Goal: Use online tool/utility: Use online tool/utility

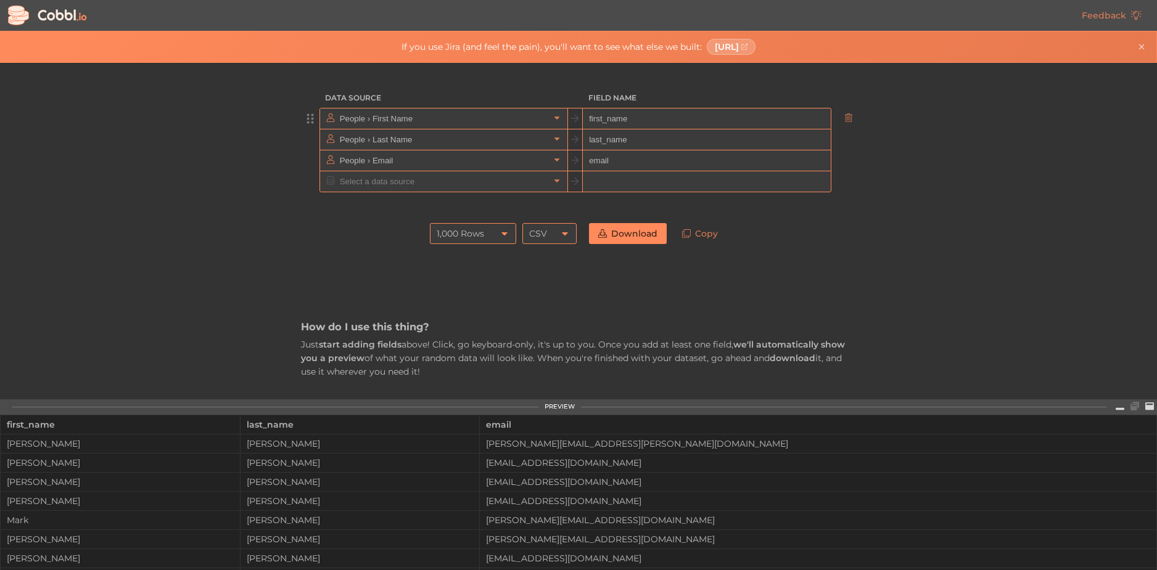
click at [607, 119] on input "first_name" at bounding box center [706, 119] width 247 height 21
click at [535, 118] on input "People › First Name" at bounding box center [443, 119] width 213 height 20
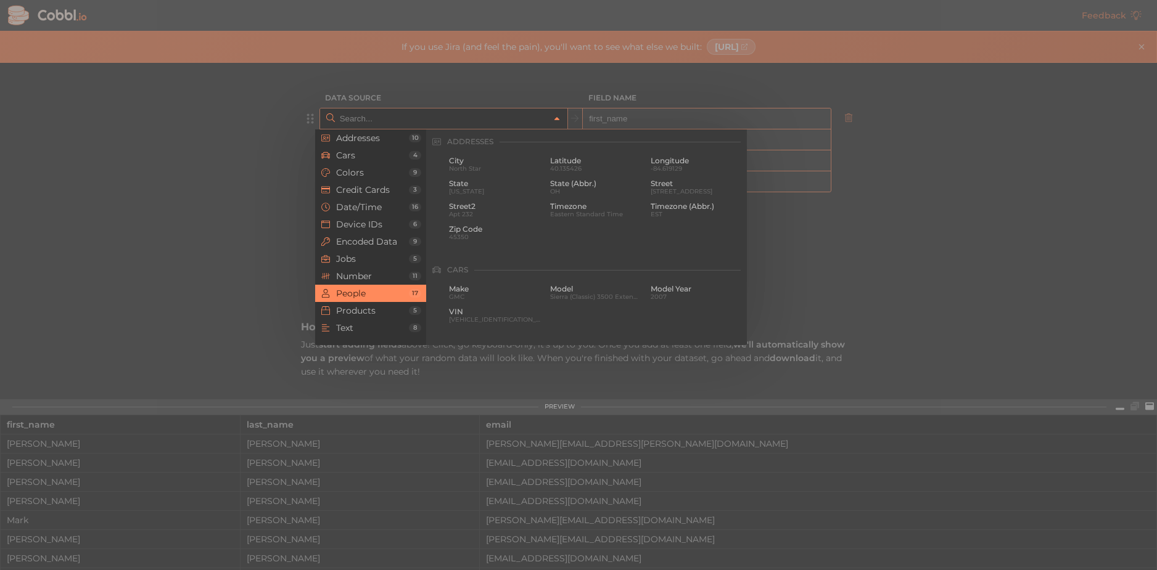
scroll to position [950, 0]
click at [368, 328] on span "Text" at bounding box center [372, 328] width 73 height 10
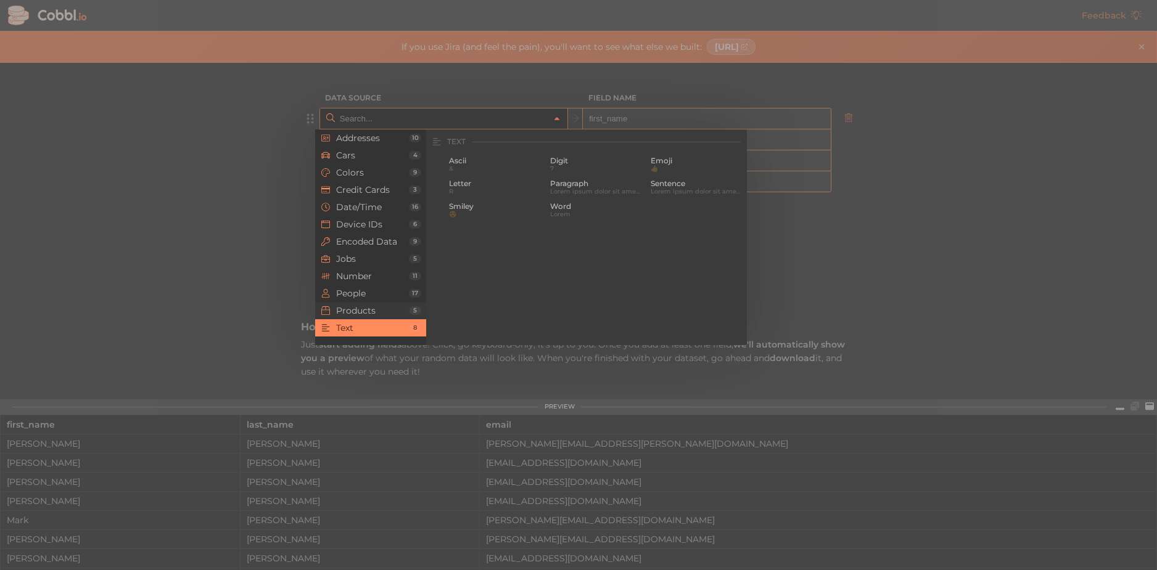
click at [372, 316] on span "Products" at bounding box center [372, 311] width 73 height 10
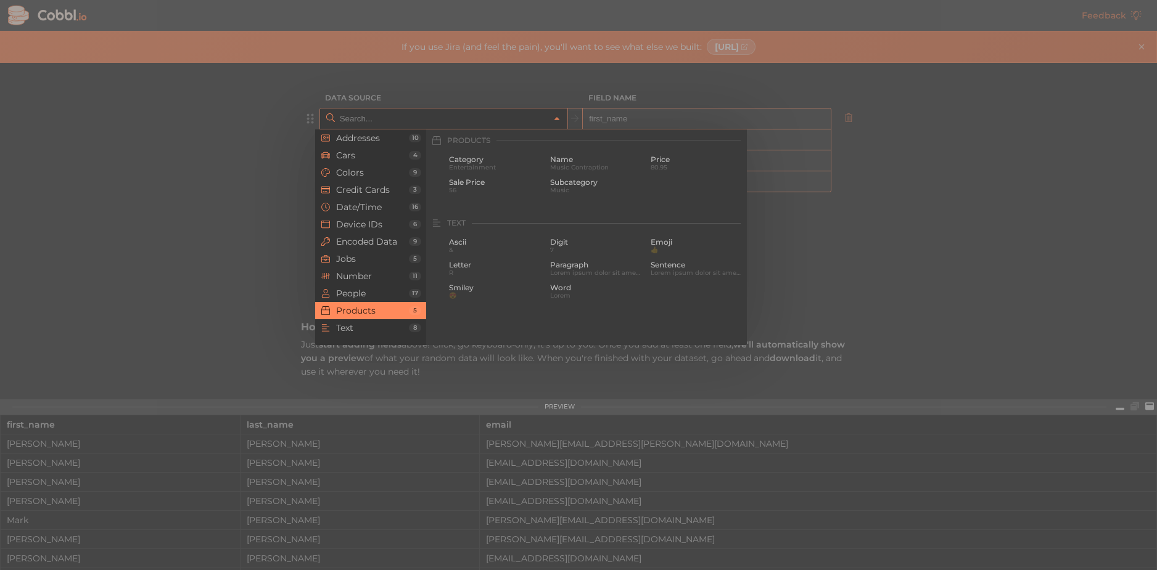
scroll to position [1123, 0]
click at [366, 298] on span "People" at bounding box center [372, 294] width 73 height 10
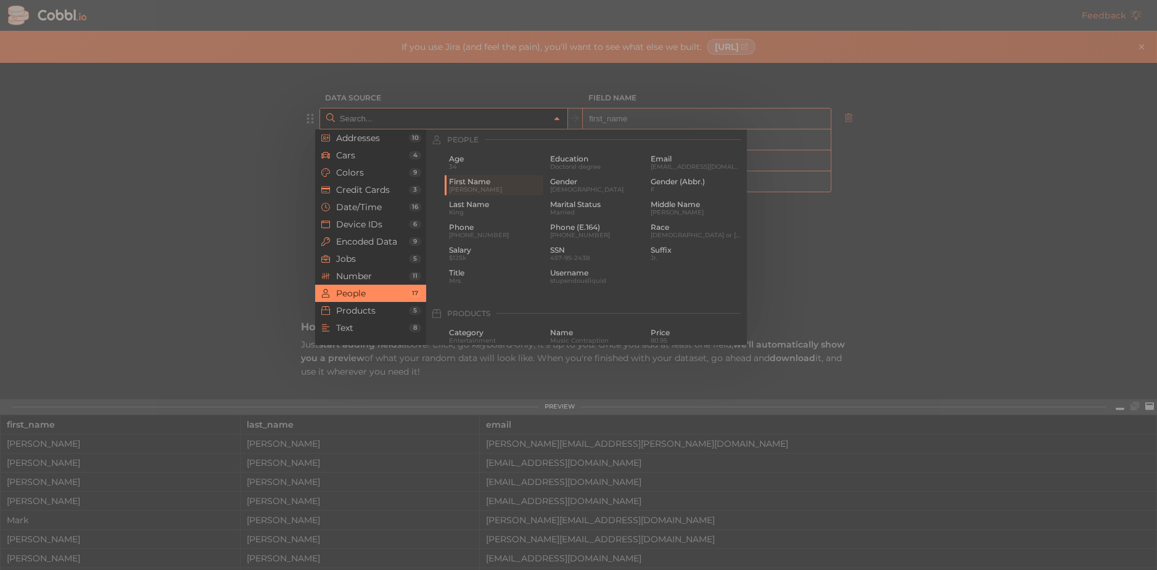
scroll to position [950, 0]
click at [357, 136] on span "Addresses" at bounding box center [372, 138] width 73 height 10
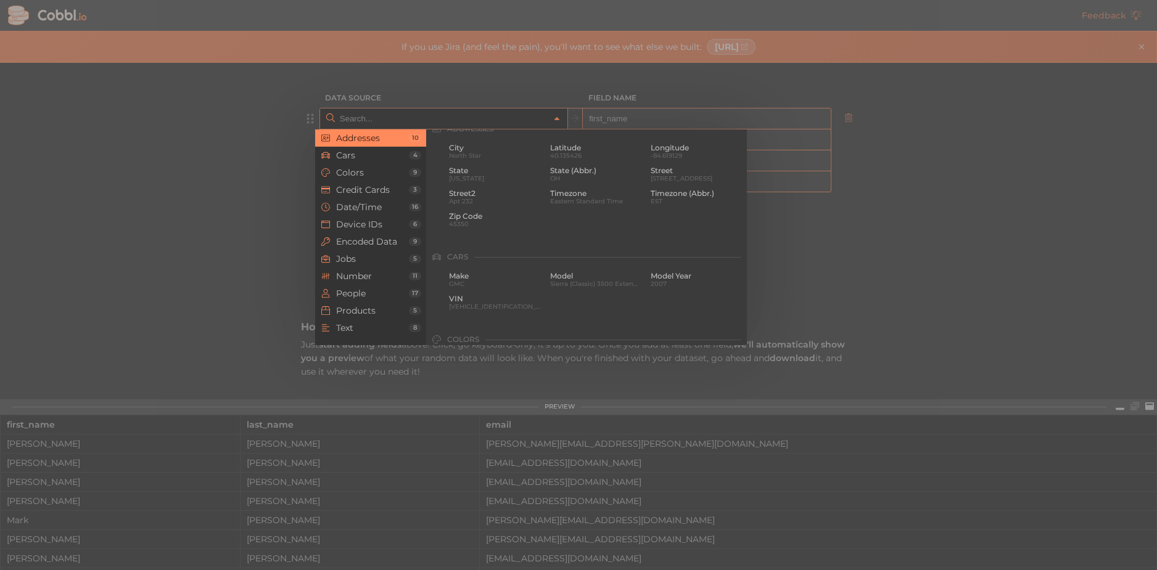
scroll to position [0, 0]
click at [361, 163] on li "Cars 4" at bounding box center [370, 155] width 111 height 17
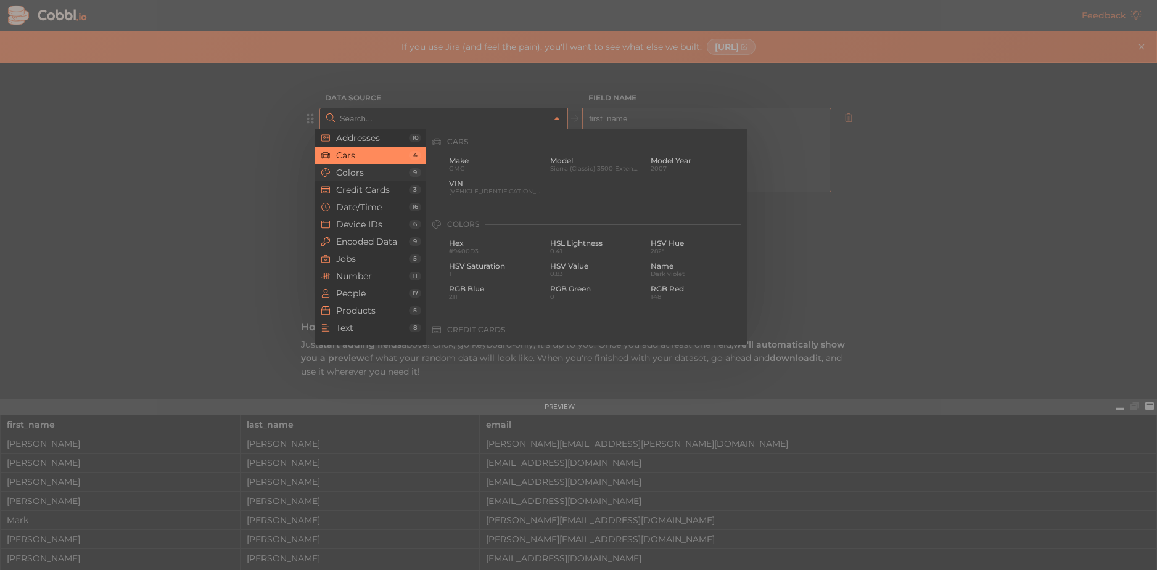
click at [361, 172] on span "Colors" at bounding box center [372, 173] width 73 height 10
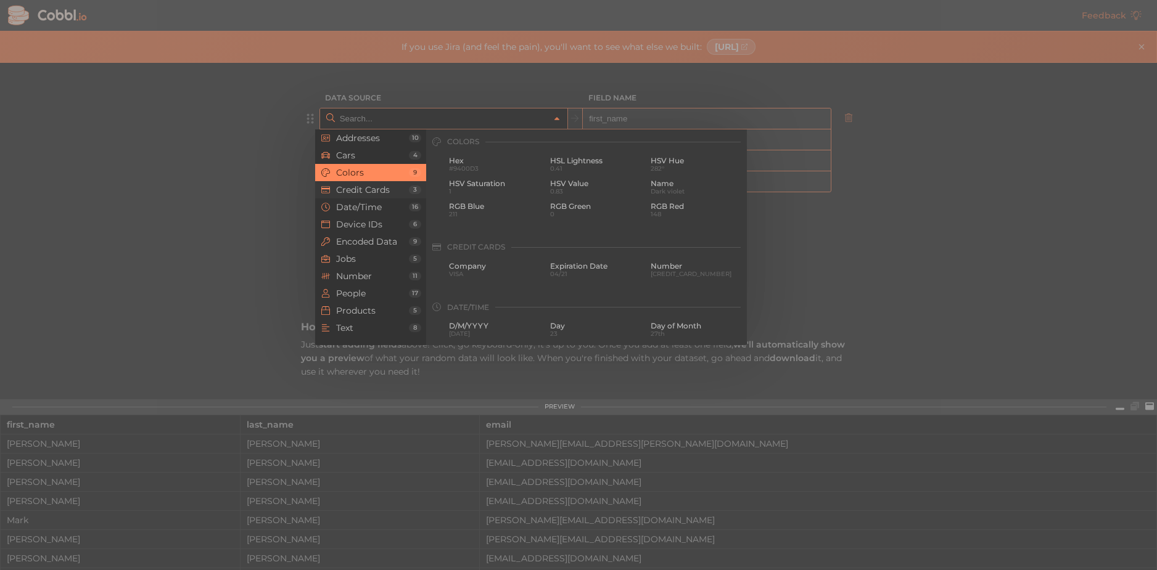
click at [366, 192] on span "Credit Cards" at bounding box center [372, 190] width 73 height 10
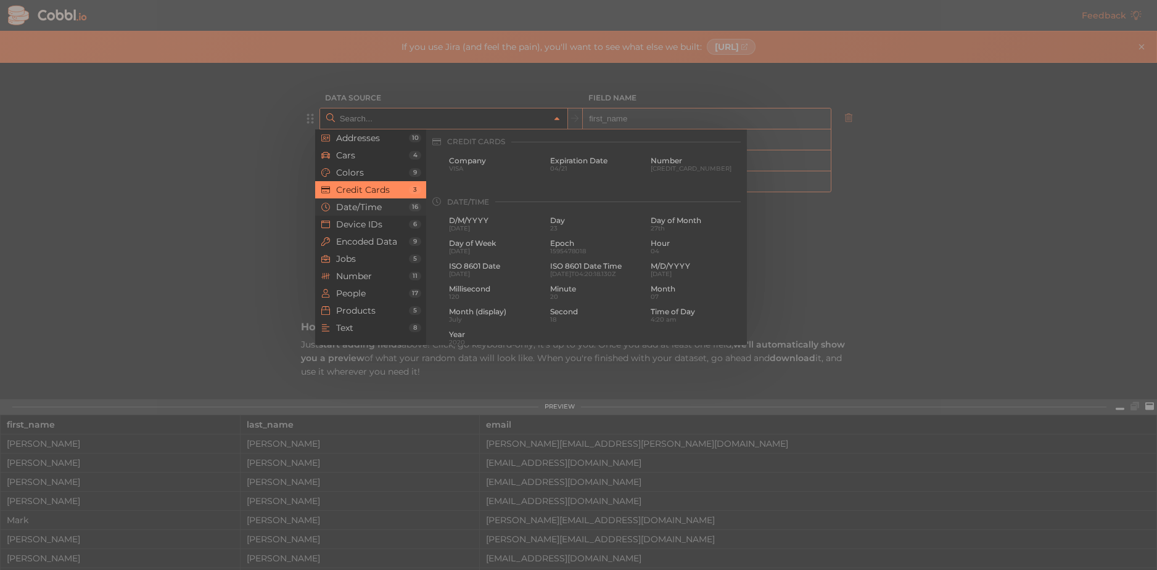
click at [374, 205] on span "Date/Time" at bounding box center [372, 207] width 73 height 10
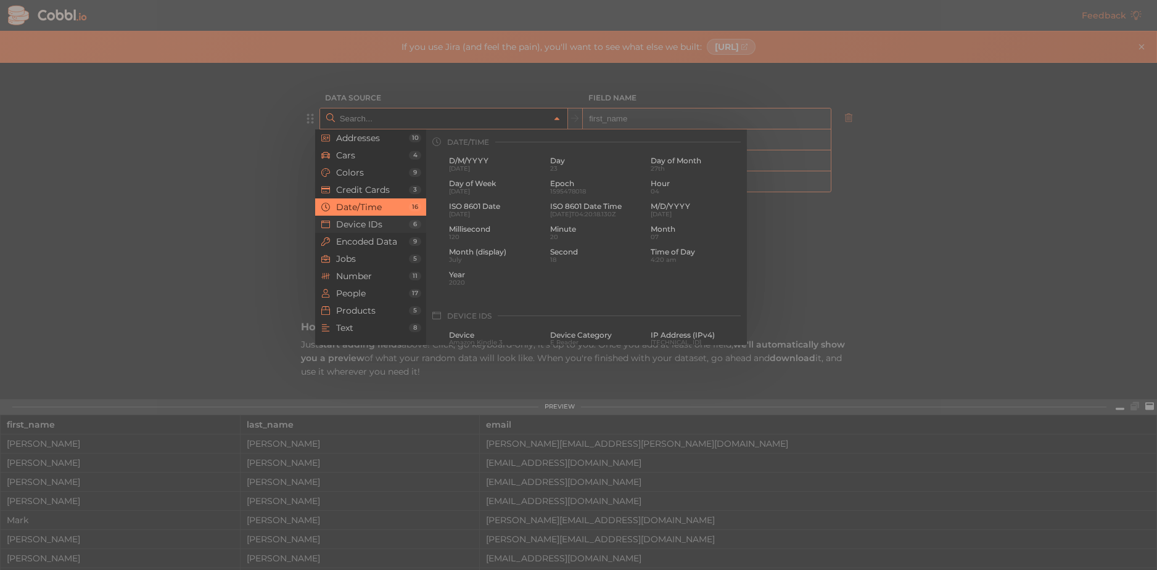
click at [385, 226] on span "Device IDs" at bounding box center [372, 225] width 73 height 10
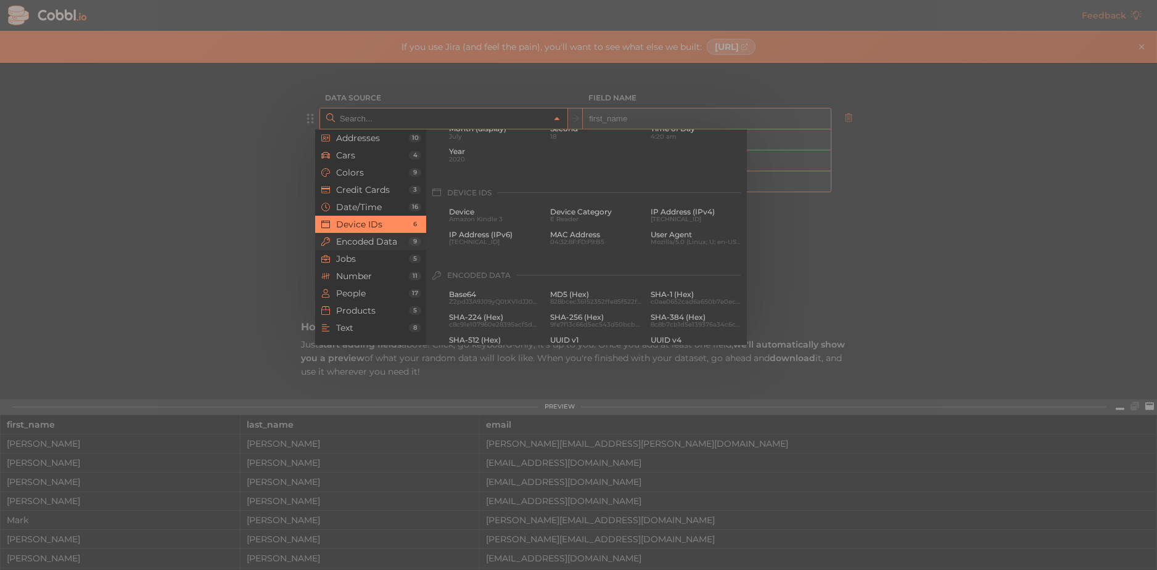
scroll to position [550, 0]
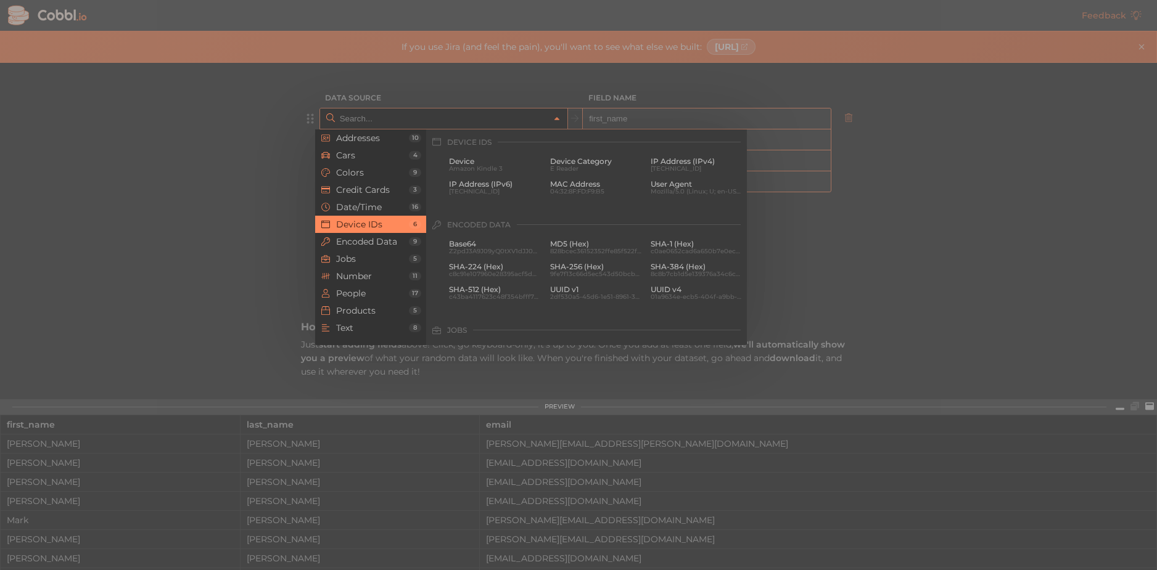
click at [215, 191] on div at bounding box center [578, 285] width 1157 height 570
type input "People › First Name"
